Goal: Information Seeking & Learning: Learn about a topic

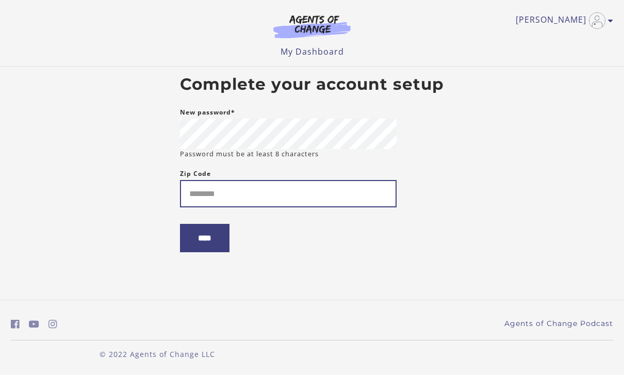
click at [347, 190] on input "Zip Code" at bounding box center [288, 193] width 217 height 27
type input "*****"
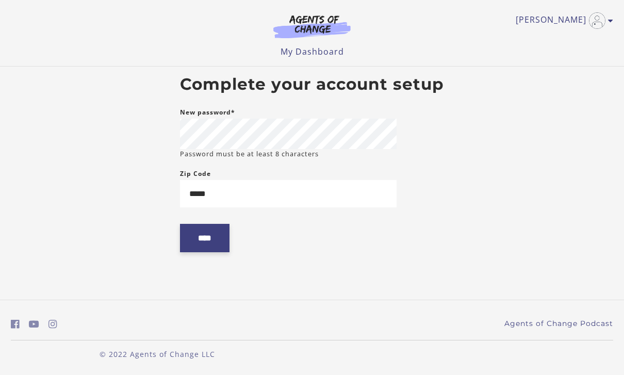
click at [207, 238] on input "****" at bounding box center [205, 238] width 50 height 28
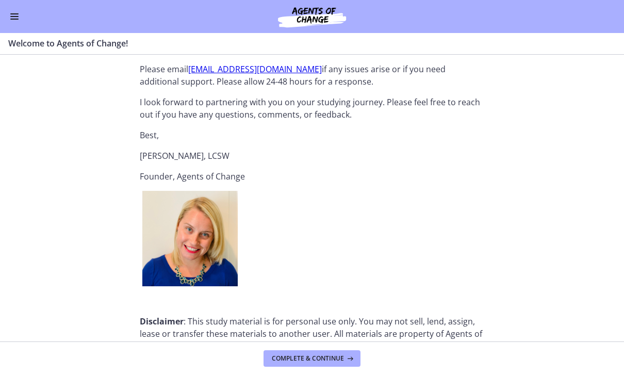
scroll to position [1164, 0]
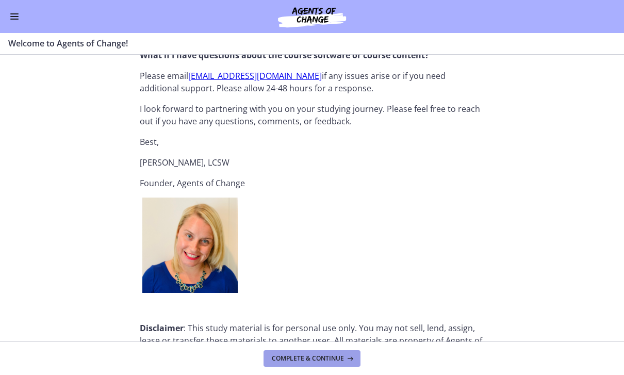
click at [346, 351] on button "Complete & continue" at bounding box center [312, 358] width 97 height 17
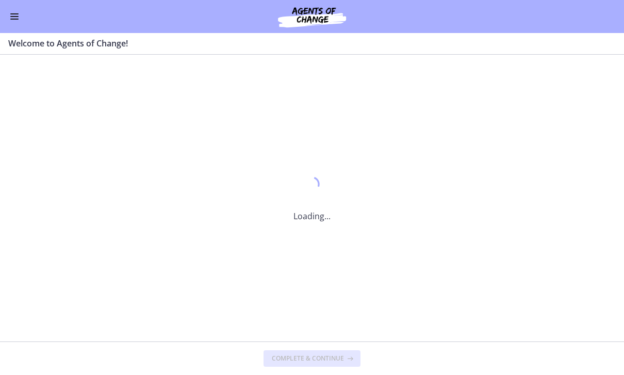
scroll to position [0, 0]
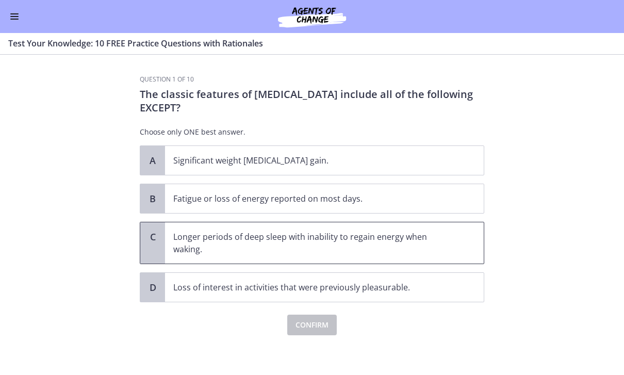
click at [446, 250] on p "Longer periods of deep sleep with inability to regain energy when waking." at bounding box center [314, 243] width 282 height 25
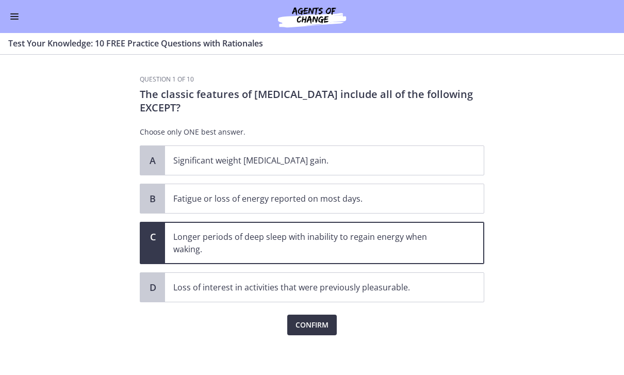
click at [336, 327] on button "Confirm" at bounding box center [312, 325] width 50 height 21
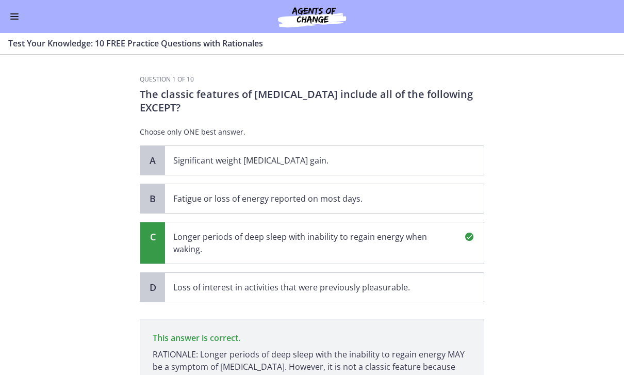
scroll to position [122, 0]
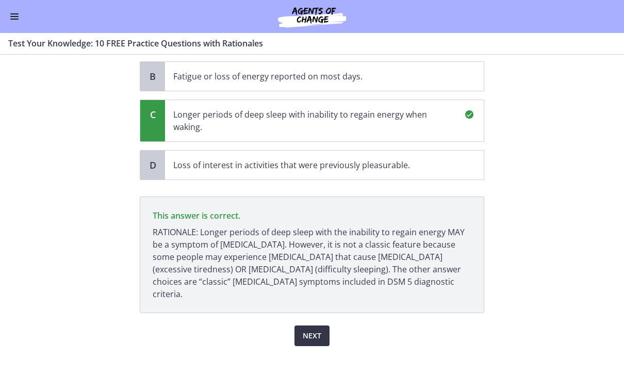
click at [319, 330] on span "Next" at bounding box center [312, 336] width 19 height 12
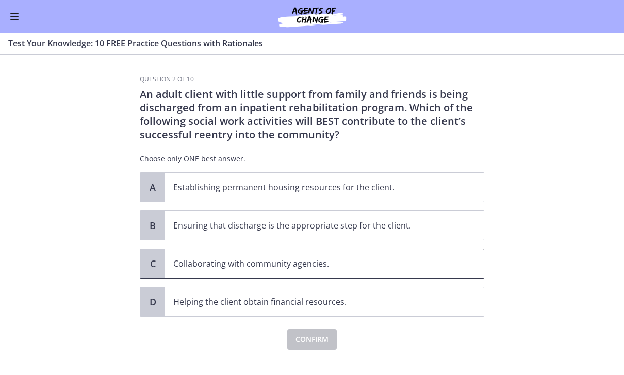
click at [442, 264] on p "Collaborating with community agencies." at bounding box center [314, 263] width 282 height 12
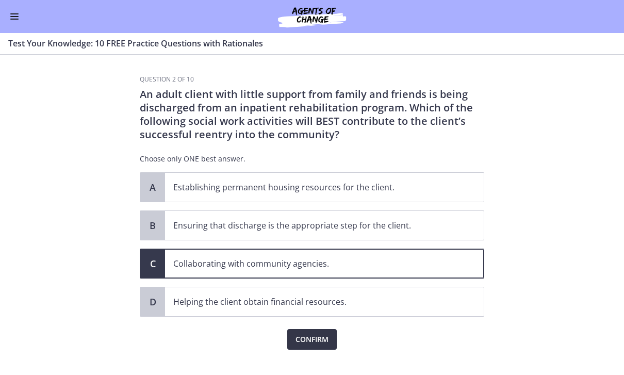
click at [334, 334] on button "Confirm" at bounding box center [312, 339] width 50 height 21
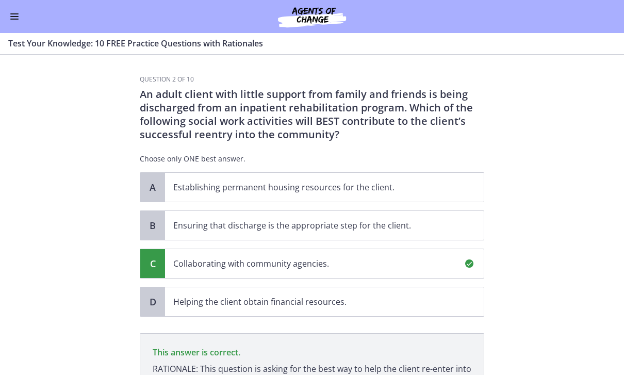
scroll to position [137, 0]
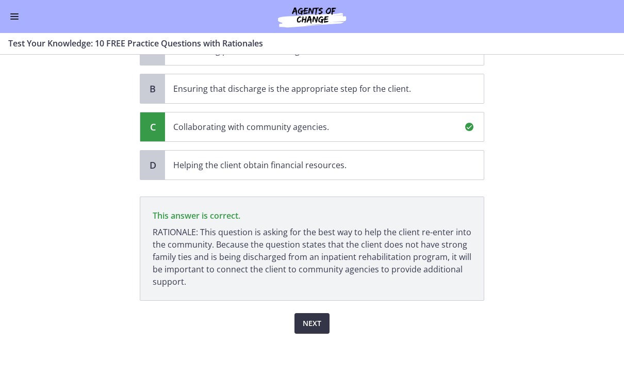
click at [327, 320] on button "Next" at bounding box center [312, 323] width 35 height 21
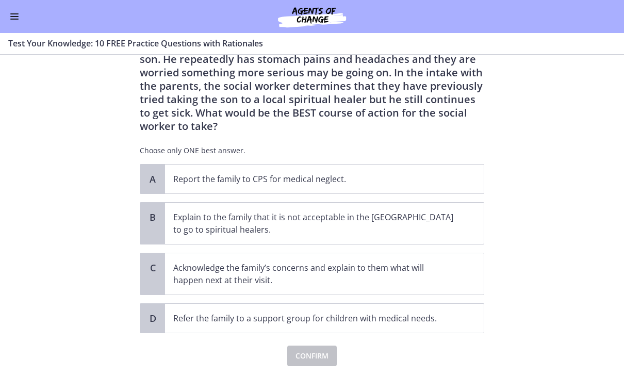
scroll to position [62, 0]
click at [455, 261] on span "Acknowledge the family’s concerns and explain to them what will happen next at …" at bounding box center [324, 273] width 319 height 41
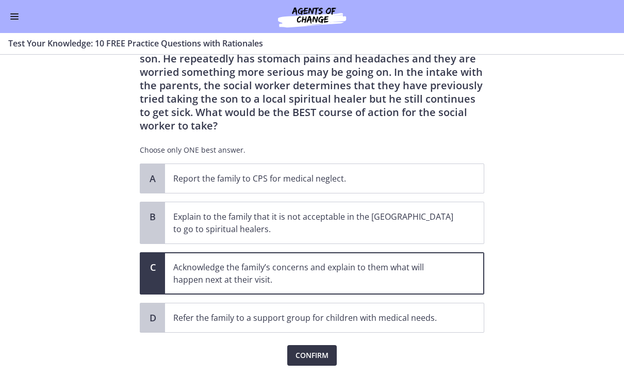
click at [334, 348] on button "Confirm" at bounding box center [312, 355] width 50 height 21
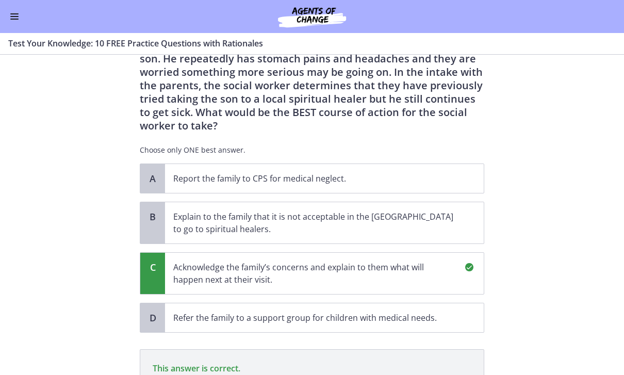
scroll to position [202, 0]
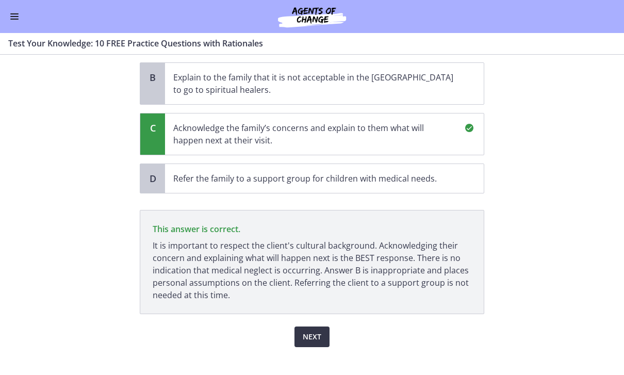
click at [321, 331] on span "Next" at bounding box center [312, 337] width 19 height 12
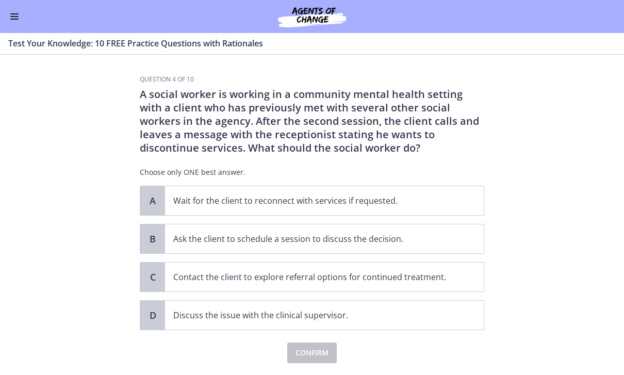
scroll to position [0, 0]
click at [461, 235] on span "Ask the client to schedule a session to discuss the decision." at bounding box center [324, 238] width 319 height 29
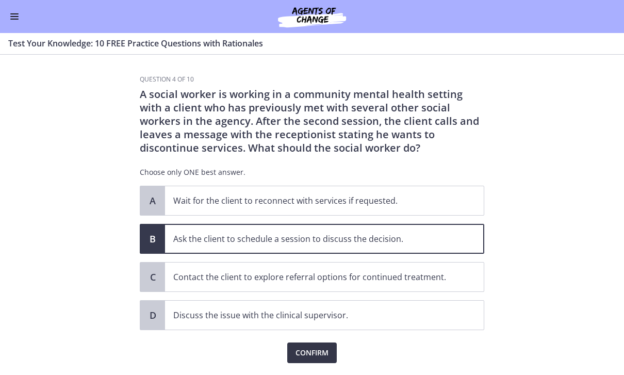
click at [328, 351] on span "Confirm" at bounding box center [312, 353] width 33 height 12
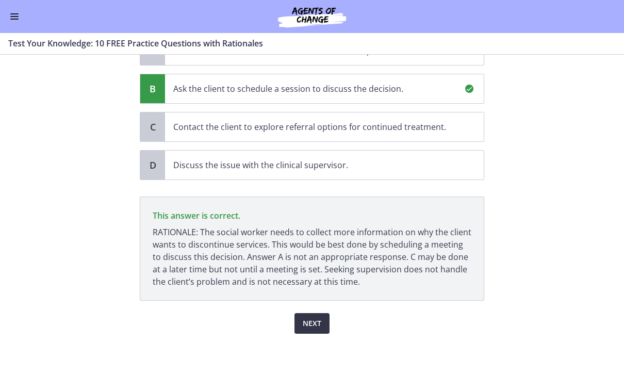
scroll to position [150, 0]
click at [322, 326] on button "Next" at bounding box center [312, 323] width 35 height 21
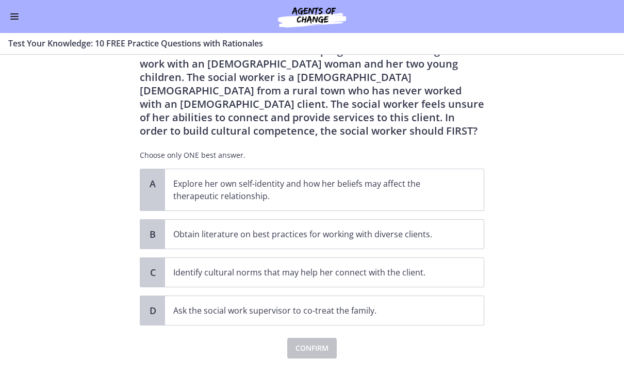
scroll to position [45, 0]
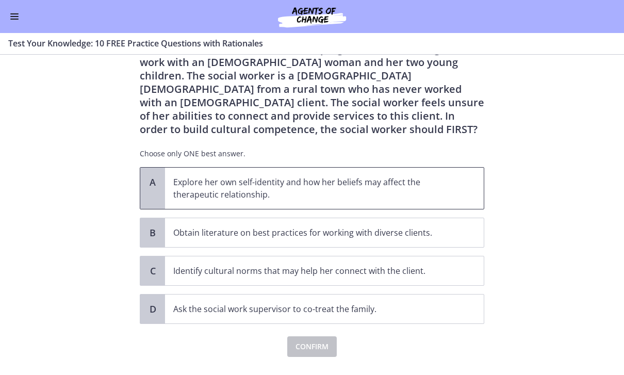
click at [455, 191] on span "Explore her own self-identity and how her beliefs may affect the therapeutic re…" at bounding box center [324, 188] width 319 height 41
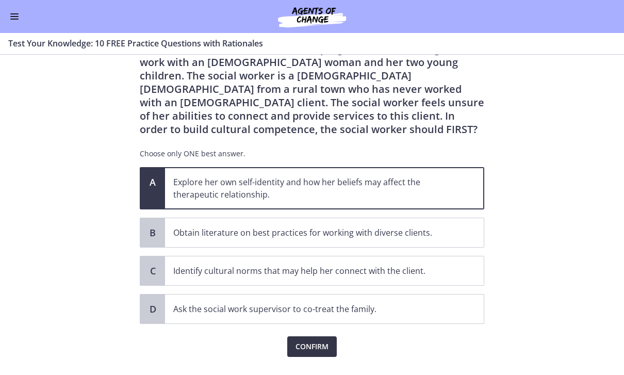
click at [334, 345] on button "Confirm" at bounding box center [312, 346] width 50 height 21
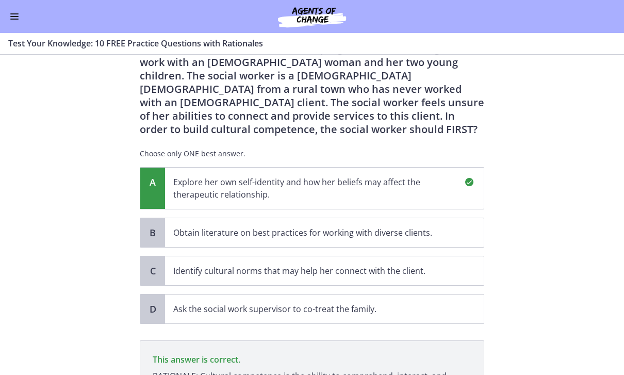
scroll to position [189, 0]
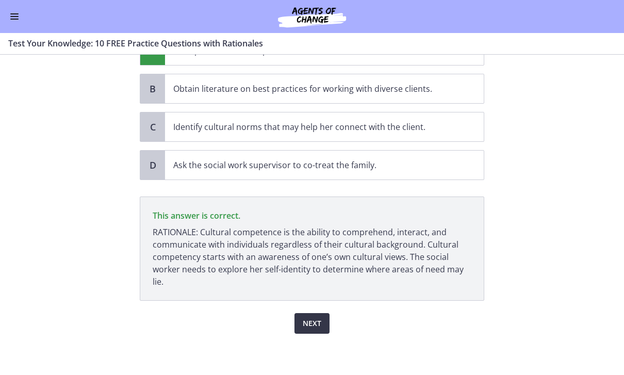
click at [324, 325] on button "Next" at bounding box center [312, 323] width 35 height 21
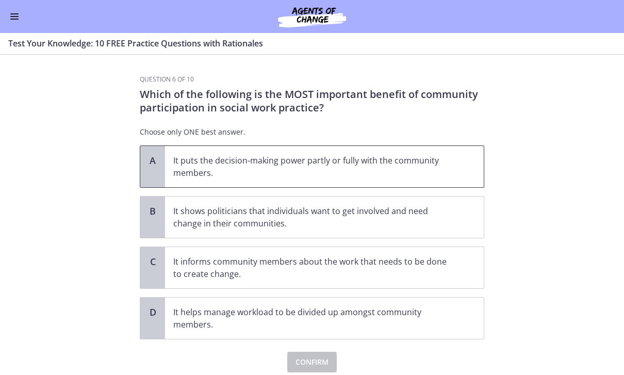
click at [427, 165] on p "It puts the decision-making power partly or fully with the community members." at bounding box center [314, 166] width 282 height 25
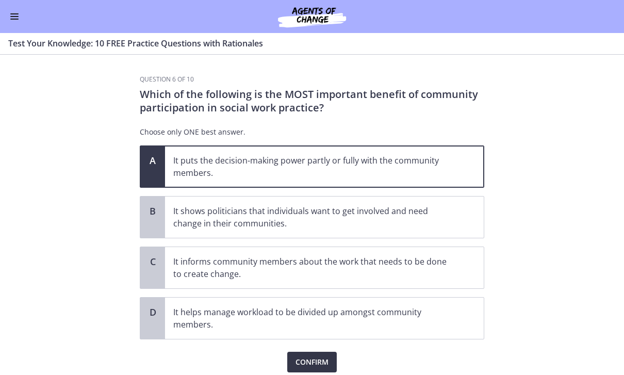
click at [322, 366] on span "Confirm" at bounding box center [312, 362] width 33 height 12
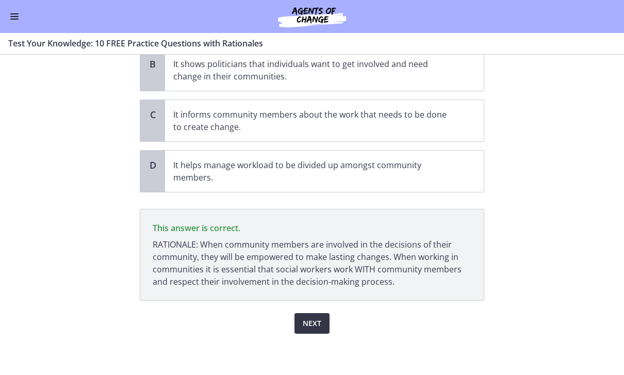
scroll to position [147, 0]
click at [320, 322] on span "Next" at bounding box center [312, 323] width 19 height 12
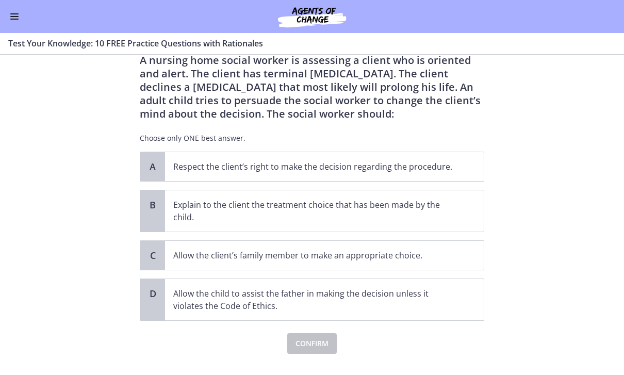
scroll to position [40, 0]
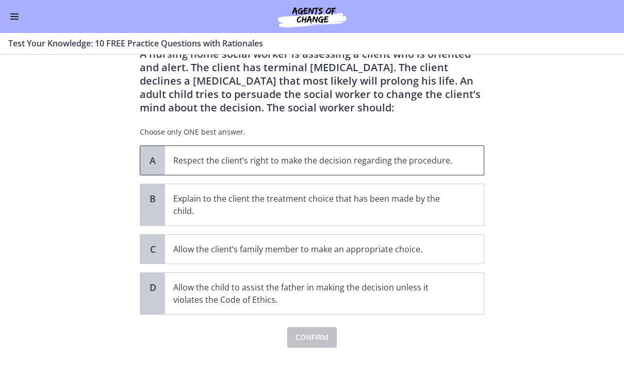
click at [455, 159] on span "Respect the client’s right to make the decision regarding the procedure." at bounding box center [324, 160] width 319 height 29
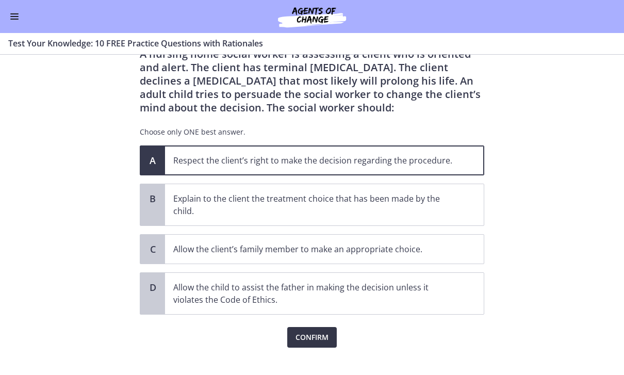
click at [329, 347] on button "Confirm" at bounding box center [312, 337] width 50 height 21
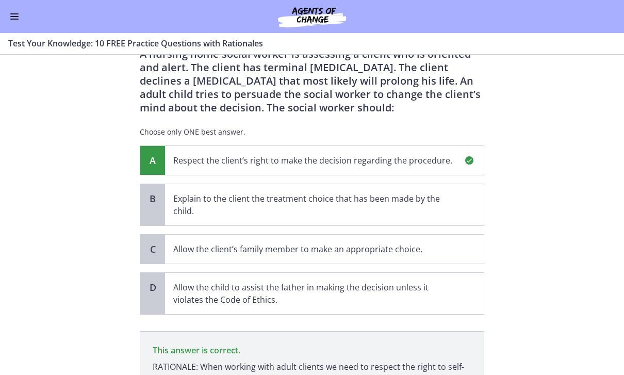
scroll to position [163, 0]
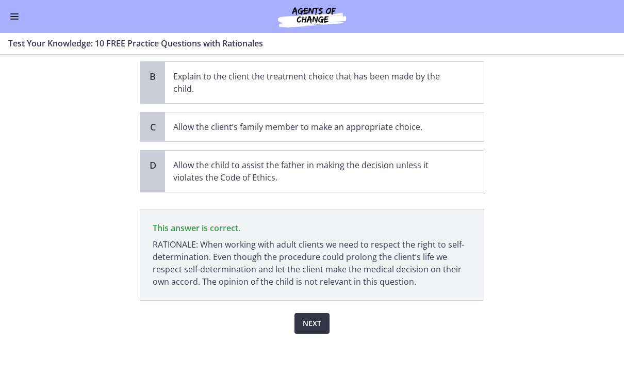
click at [319, 329] on span "Next" at bounding box center [312, 323] width 19 height 12
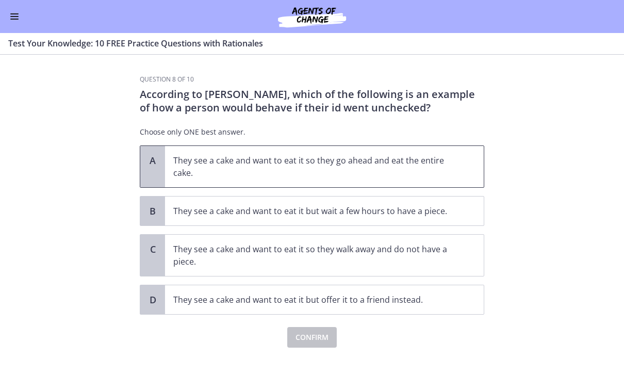
click at [451, 160] on p "They see a cake and want to eat it so they go ahead and eat the entire cake." at bounding box center [314, 166] width 282 height 25
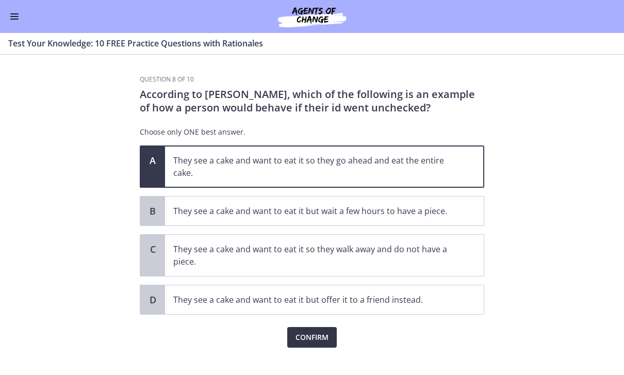
click at [326, 335] on span "Confirm" at bounding box center [312, 337] width 33 height 12
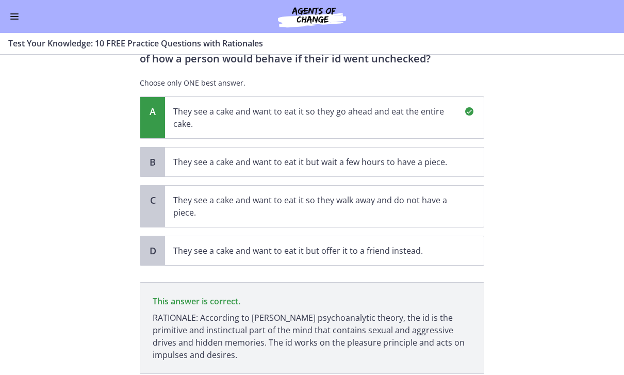
scroll to position [122, 0]
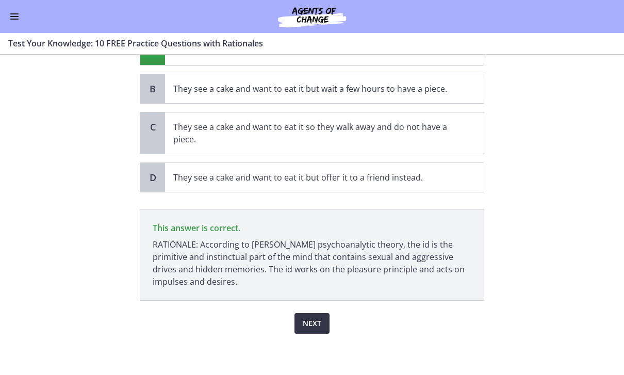
click at [316, 324] on span "Next" at bounding box center [312, 323] width 19 height 12
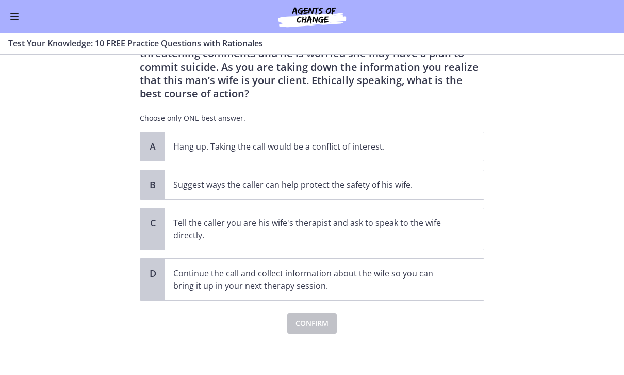
scroll to position [68, 0]
click at [457, 185] on span "Suggest ways the caller can help protect the safety of his wife." at bounding box center [324, 184] width 319 height 29
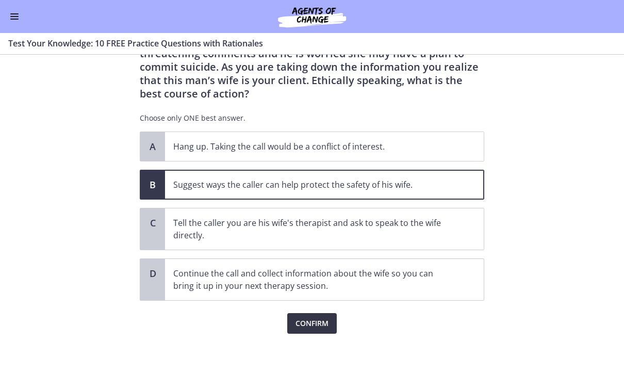
click at [330, 325] on button "Confirm" at bounding box center [312, 323] width 50 height 21
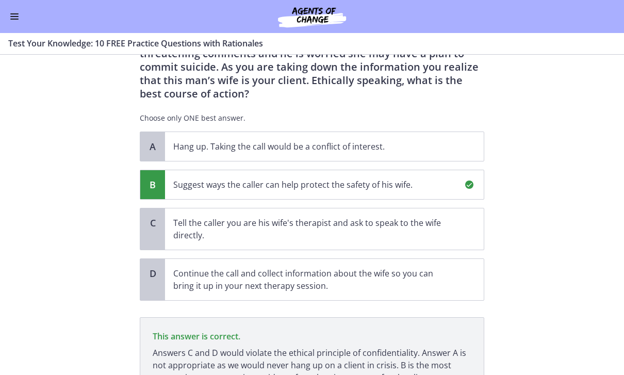
scroll to position [164, 0]
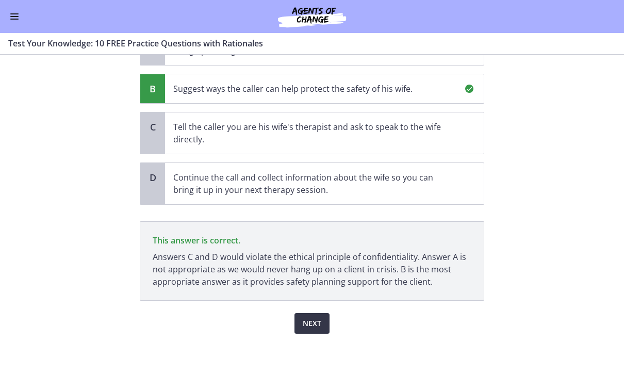
click at [309, 327] on span "Next" at bounding box center [312, 323] width 19 height 12
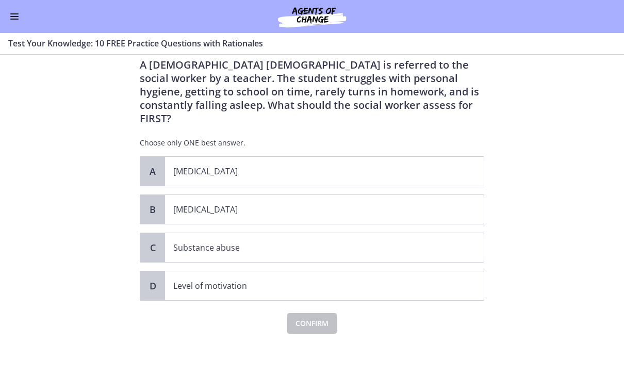
scroll to position [0, 0]
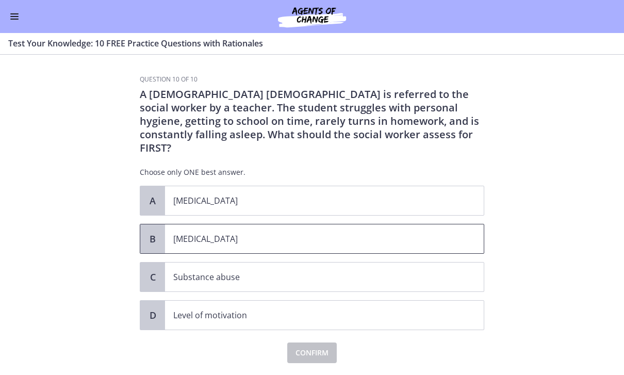
click at [422, 233] on p "Child neglect" at bounding box center [314, 239] width 282 height 12
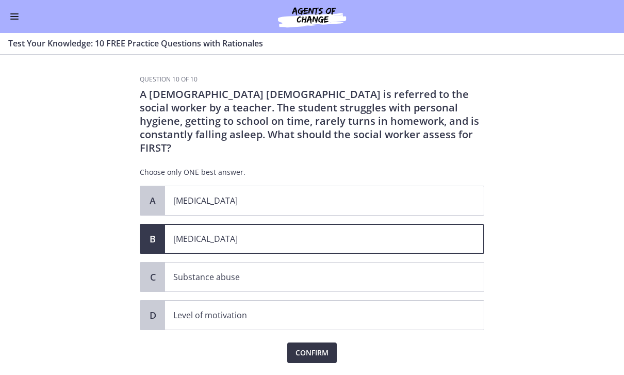
click at [332, 343] on button "Confirm" at bounding box center [312, 353] width 50 height 21
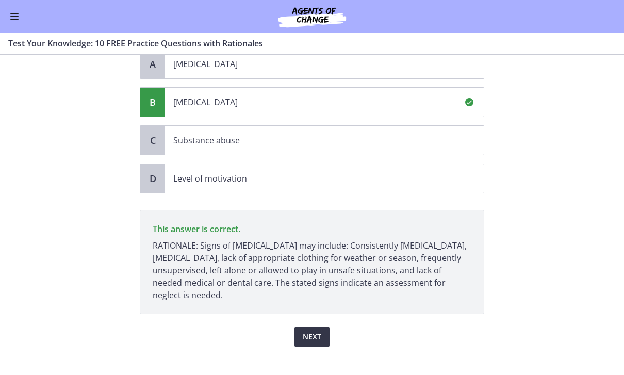
scroll to position [137, 0]
click at [325, 327] on button "Next" at bounding box center [312, 337] width 35 height 21
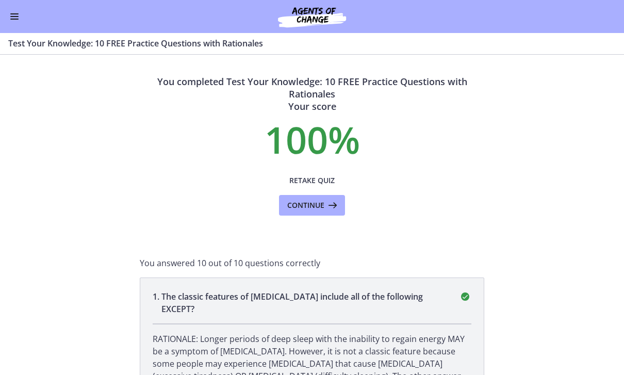
scroll to position [0, 0]
click at [333, 201] on icon at bounding box center [332, 205] width 14 height 12
